Goal: Task Accomplishment & Management: Use online tool/utility

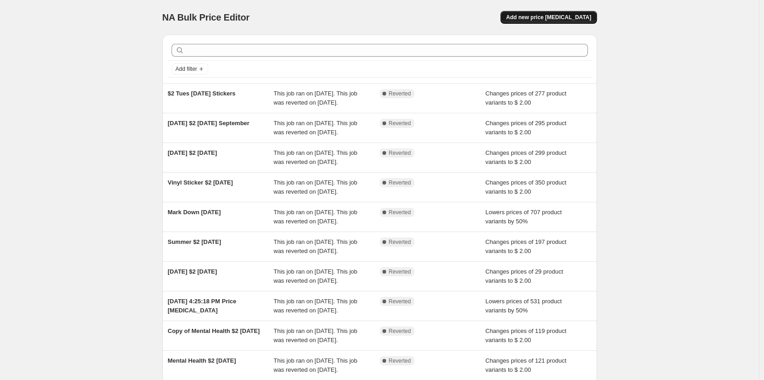
click at [568, 15] on span "Add new price [MEDICAL_DATA]" at bounding box center [548, 17] width 85 height 7
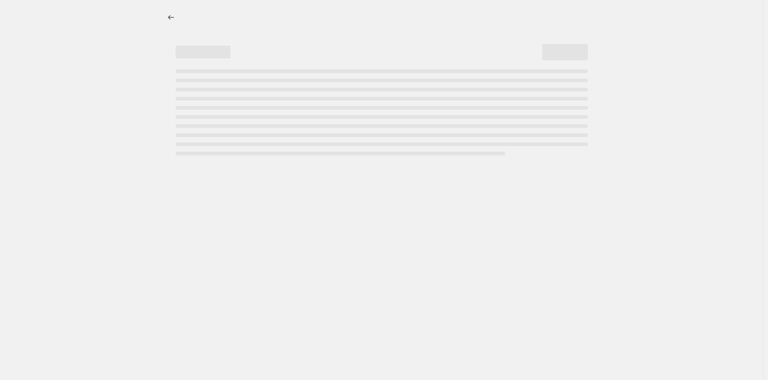
select select "percentage"
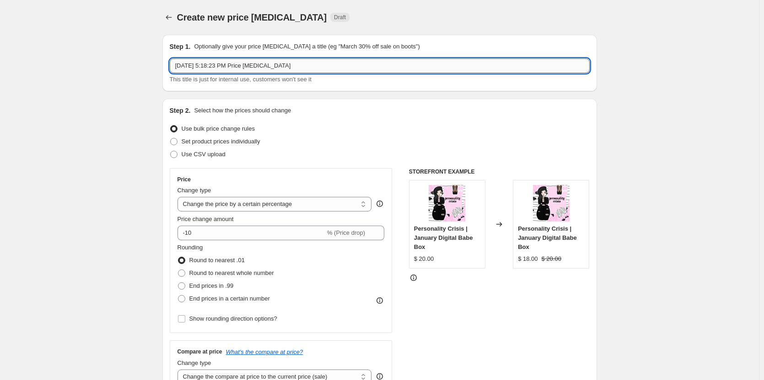
click at [249, 68] on input "[DATE] 5:18:23 PM Price [MEDICAL_DATA]" at bounding box center [380, 66] width 420 height 15
type input "Vinyl Sticker $2 [DATE]"
click at [226, 204] on select "Change the price to a certain amount Change the price by a certain amount Chang…" at bounding box center [274, 204] width 194 height 15
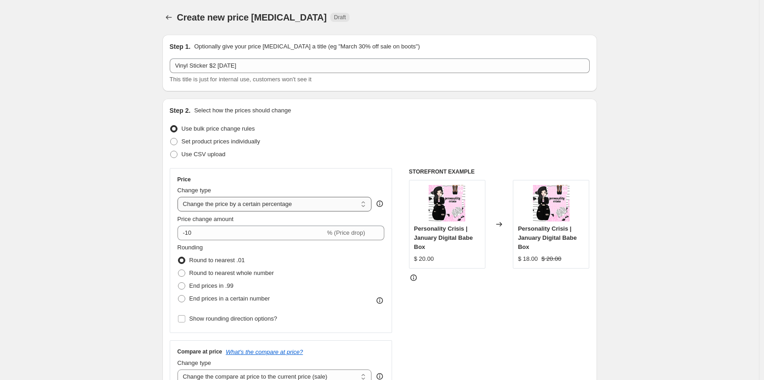
select select "to"
click at [179, 197] on select "Change the price to a certain amount Change the price by a certain amount Chang…" at bounding box center [274, 204] width 194 height 15
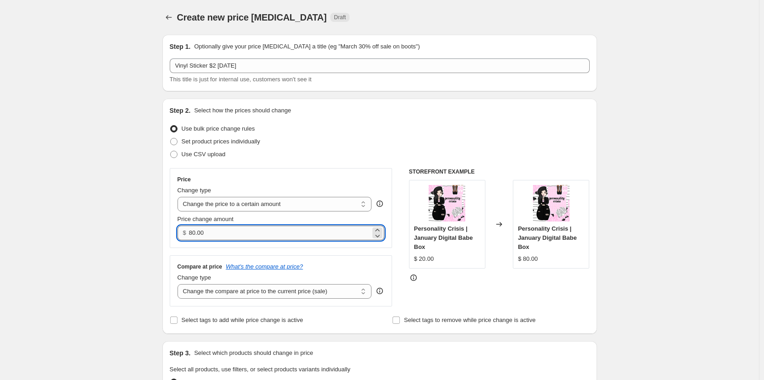
click at [231, 230] on input "80.00" at bounding box center [280, 233] width 182 height 15
drag, startPoint x: 233, startPoint y: 236, endPoint x: 142, endPoint y: 236, distance: 90.5
type input "2.00"
drag, startPoint x: 139, startPoint y: 234, endPoint x: 151, endPoint y: 237, distance: 13.2
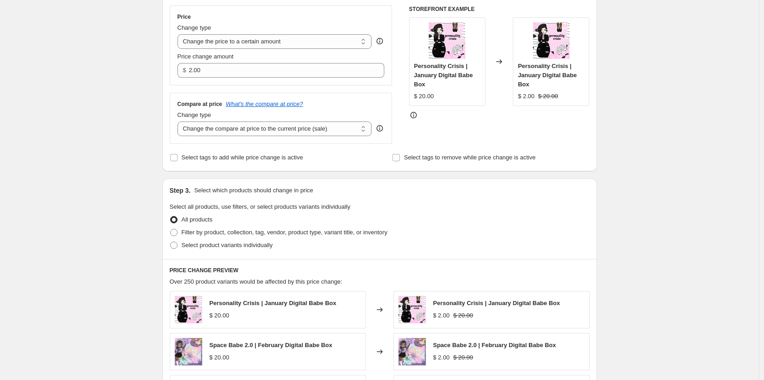
scroll to position [183, 0]
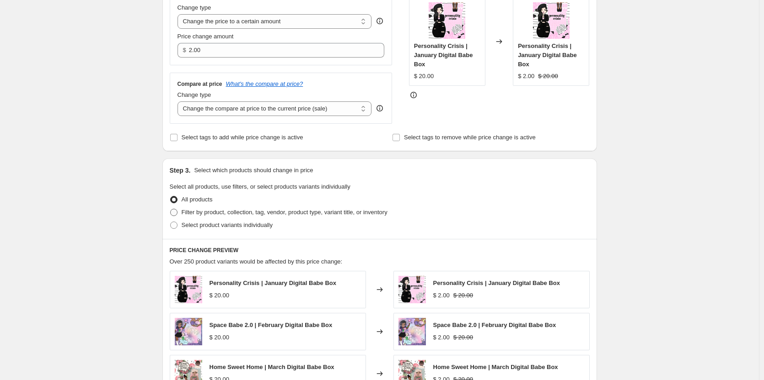
click at [220, 213] on span "Filter by product, collection, tag, vendor, product type, variant title, or inv…" at bounding box center [285, 212] width 206 height 7
click at [171, 209] on input "Filter by product, collection, tag, vendor, product type, variant title, or inv…" at bounding box center [170, 209] width 0 height 0
radio input "true"
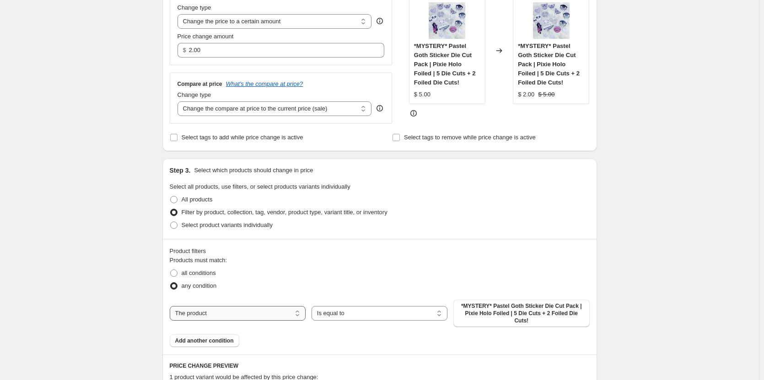
click at [270, 313] on select "The product The product's collection The product's tag The product's vendor The…" at bounding box center [238, 313] width 136 height 15
select select "collection"
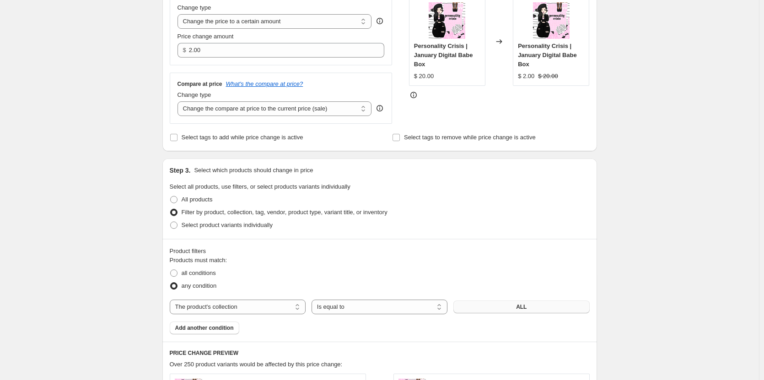
click at [489, 308] on button "ALL" at bounding box center [521, 307] width 136 height 13
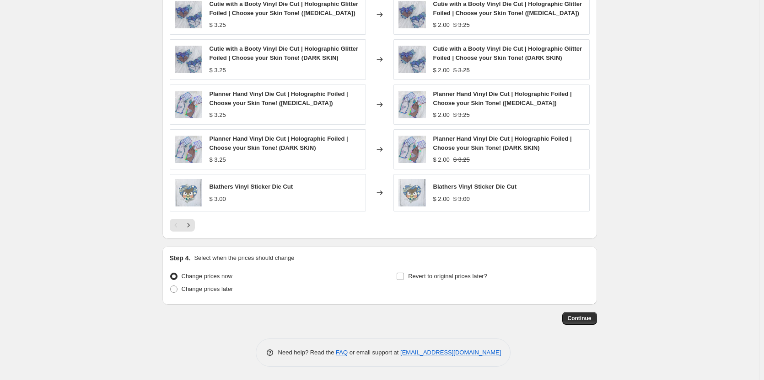
scroll to position [566, 0]
click at [429, 278] on span "Revert to original prices later?" at bounding box center [447, 276] width 79 height 7
click at [404, 278] on input "Revert to original prices later?" at bounding box center [399, 276] width 7 height 7
checkbox input "true"
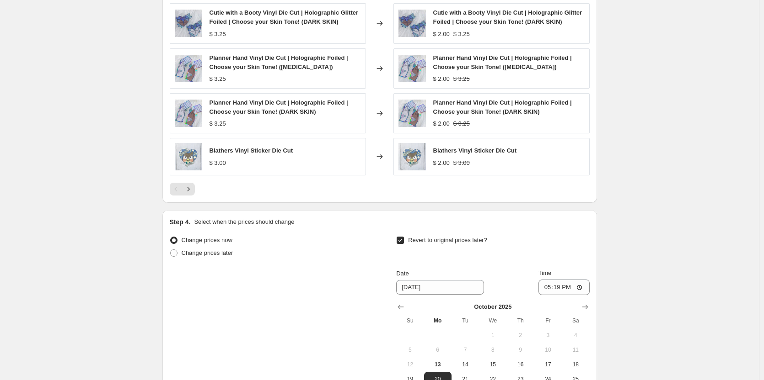
scroll to position [658, 0]
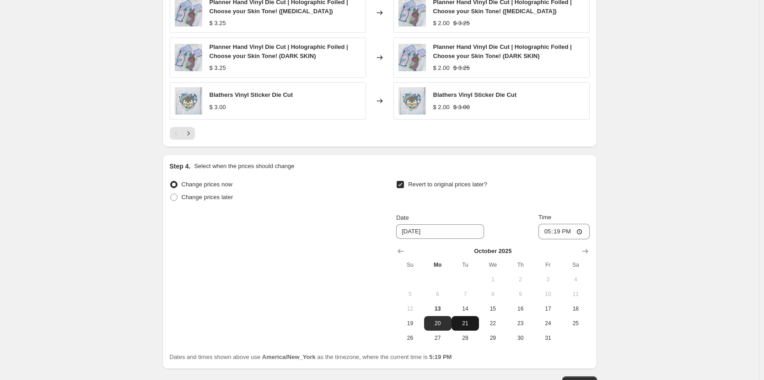
click at [468, 327] on span "21" at bounding box center [465, 323] width 20 height 7
type input "[DATE]"
click at [546, 236] on input "17:19" at bounding box center [563, 232] width 51 height 16
type input "23:59"
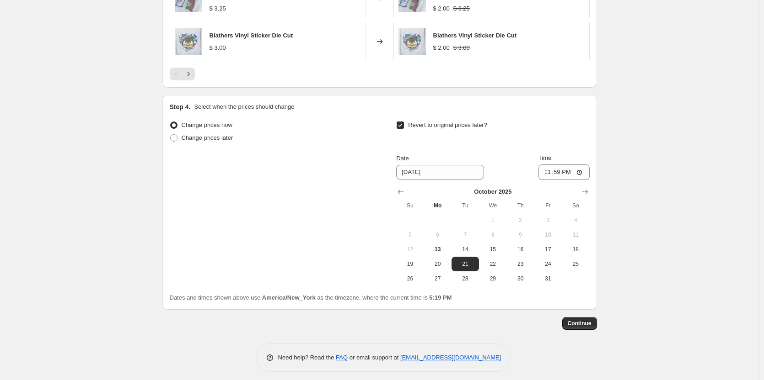
scroll to position [723, 0]
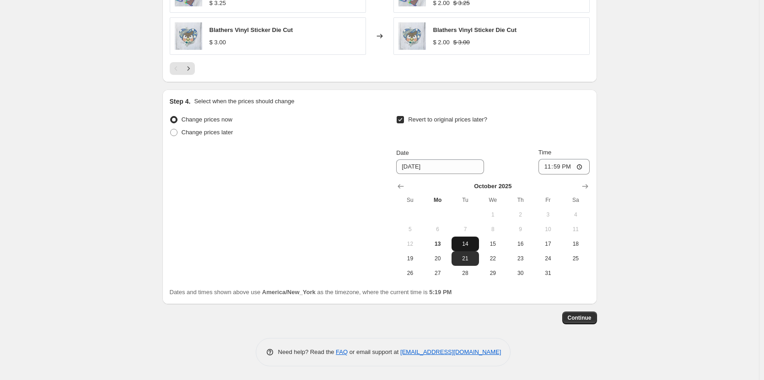
click at [463, 245] on span "14" at bounding box center [465, 244] width 20 height 7
type input "[DATE]"
click at [574, 316] on span "Continue" at bounding box center [580, 318] width 24 height 7
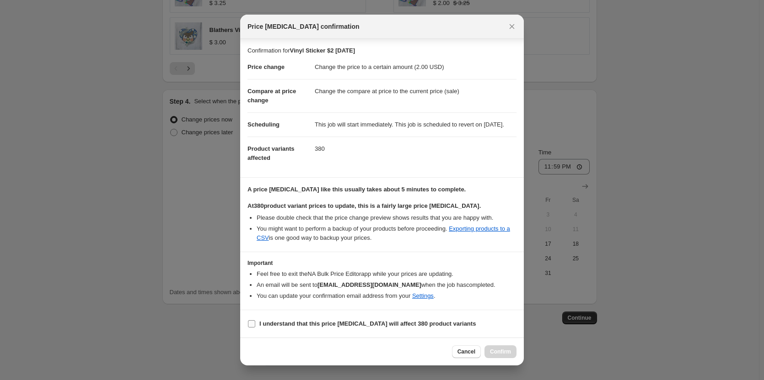
scroll to position [8, 0]
click at [344, 325] on b "I understand that this price [MEDICAL_DATA] will affect 380 product variants" at bounding box center [367, 324] width 216 height 7
click at [255, 325] on input "I understand that this price [MEDICAL_DATA] will affect 380 product variants" at bounding box center [251, 324] width 7 height 7
checkbox input "true"
click at [501, 350] on span "Confirm" at bounding box center [500, 351] width 21 height 7
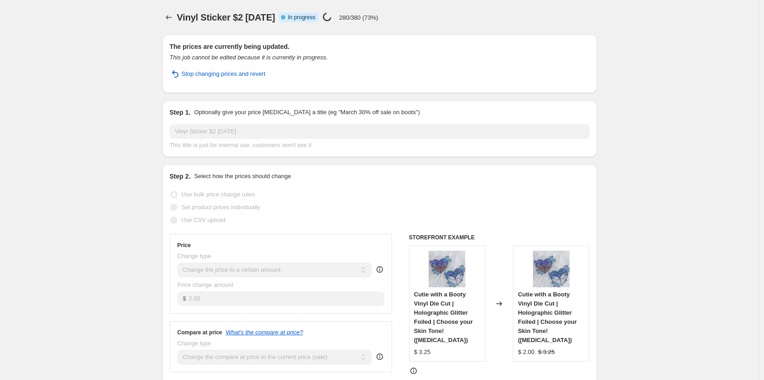
select select "collection"
